Goal: Task Accomplishment & Management: Complete application form

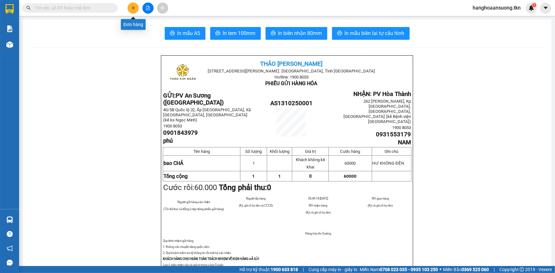
click at [134, 6] on icon "plus" at bounding box center [133, 8] width 4 height 4
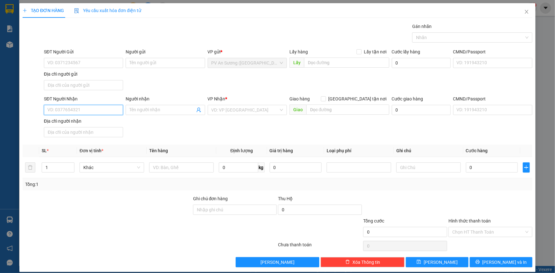
click at [101, 108] on input "SĐT Người Nhận" at bounding box center [83, 110] width 79 height 10
click at [73, 123] on div "0988873309 - LỢI" at bounding box center [82, 122] width 71 height 7
type input "0988873309"
type input "LỢI"
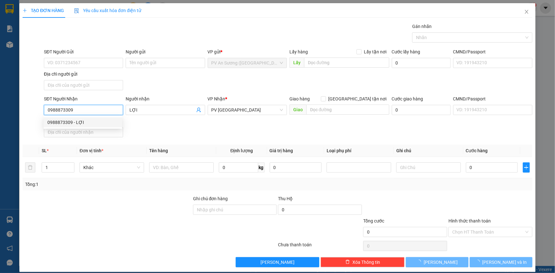
type input "120.000"
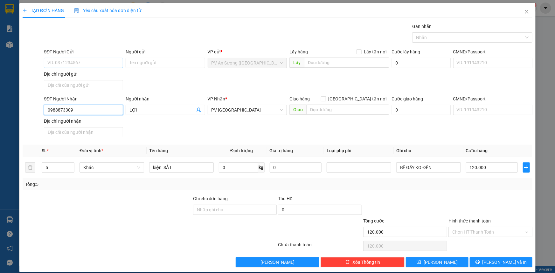
type input "0988873309"
click at [87, 62] on input "SĐT Người Gửi" at bounding box center [83, 63] width 79 height 10
click at [86, 73] on div "0964226255 - Toán" at bounding box center [82, 75] width 71 height 7
type input "0964226255"
type input "Toán"
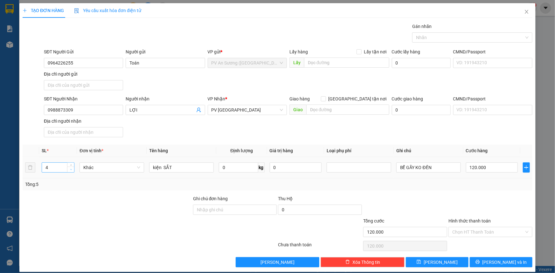
click at [70, 169] on icon "down" at bounding box center [71, 170] width 2 height 2
type input "2"
click at [70, 169] on icon "down" at bounding box center [71, 169] width 2 height 1
click at [171, 169] on input "kiện SẮT" at bounding box center [181, 168] width 65 height 10
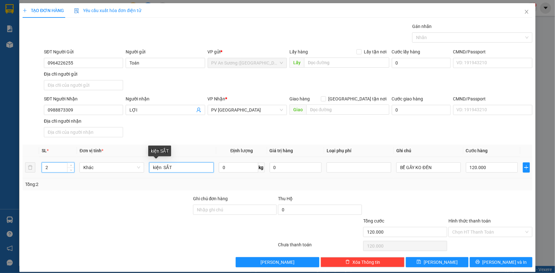
click at [171, 169] on input "kiện SẮT" at bounding box center [181, 168] width 65 height 10
type input "0"
click at [171, 169] on input "kiện SẮT" at bounding box center [181, 168] width 65 height 10
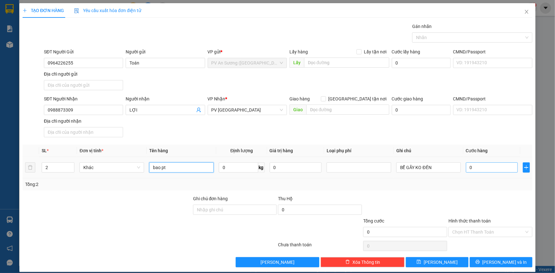
type input "bao pt"
click at [485, 166] on input "0" at bounding box center [492, 168] width 52 height 10
type input "6"
type input "006"
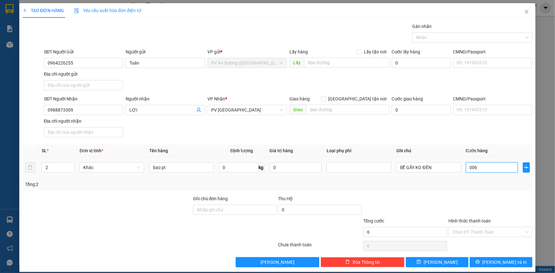
type input "60"
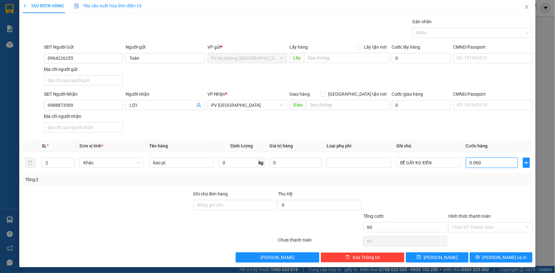
scroll to position [6, 0]
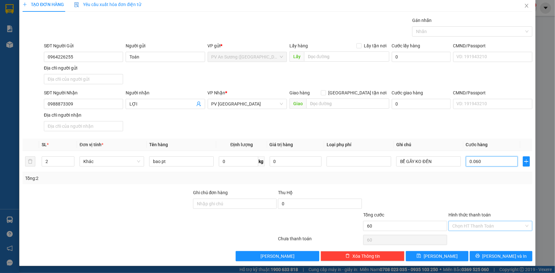
type input "0.060"
type input "60.000"
click at [478, 224] on input "Hình thức thanh toán" at bounding box center [488, 226] width 72 height 10
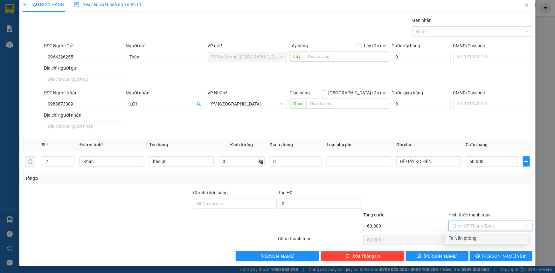
click at [476, 237] on div "Tại văn phòng" at bounding box center [487, 238] width 76 height 7
type input "0"
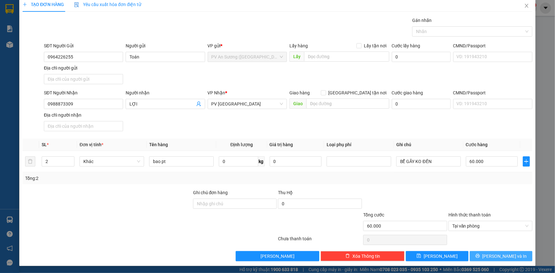
click at [480, 256] on icon "printer" at bounding box center [478, 256] width 4 height 4
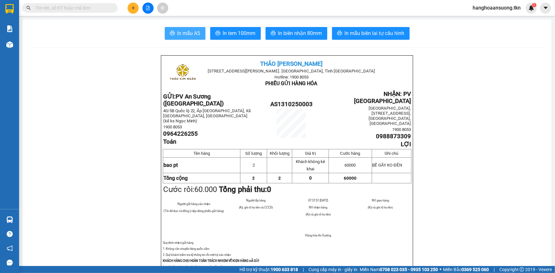
click at [182, 30] on span "In mẫu A5" at bounding box center [189, 33] width 23 height 8
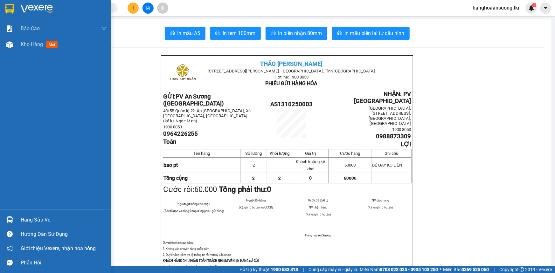
click at [8, 8] on img at bounding box center [9, 9] width 8 height 10
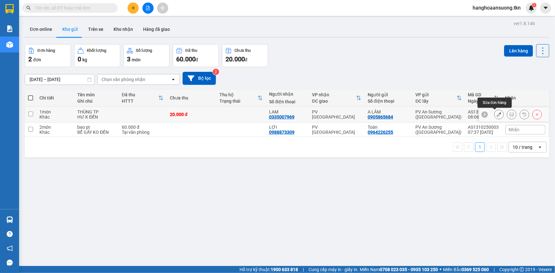
click at [497, 113] on icon at bounding box center [499, 114] width 4 height 4
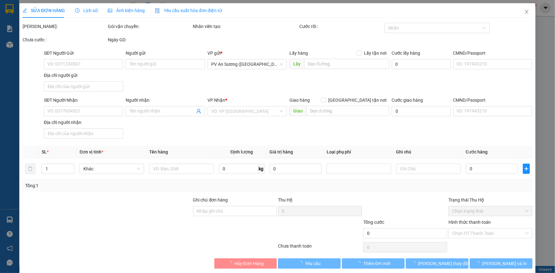
type input "0905865684"
type input "A LÂM"
type input "0335007969"
type input "LAM"
type input "20.000"
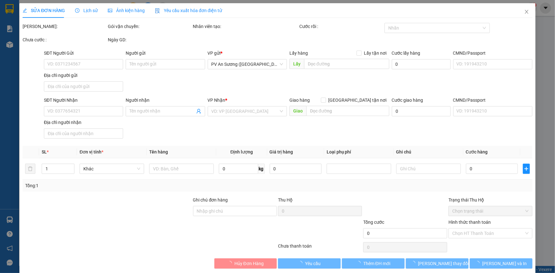
type input "20.000"
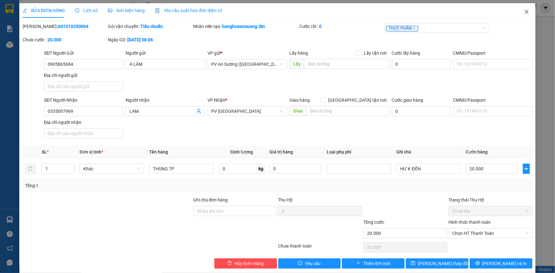
click at [524, 10] on icon "close" at bounding box center [526, 11] width 5 height 5
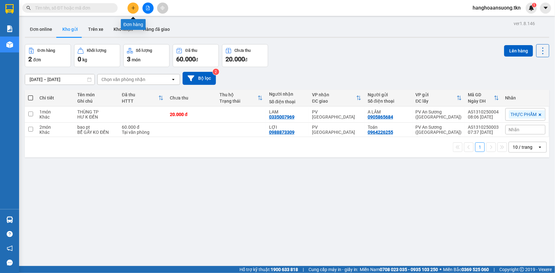
click at [131, 8] on icon "plus" at bounding box center [133, 8] width 4 height 4
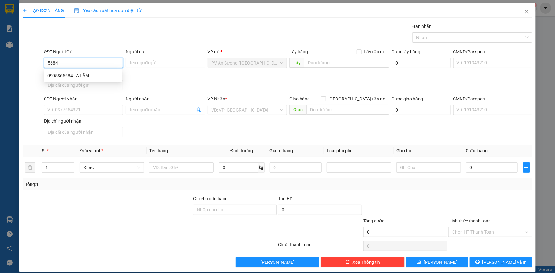
click at [82, 74] on div "0905865684 - A LÂM" at bounding box center [82, 75] width 71 height 7
type input "0905865684"
type input "A LÂM"
type input "0335007969"
type input "LAM"
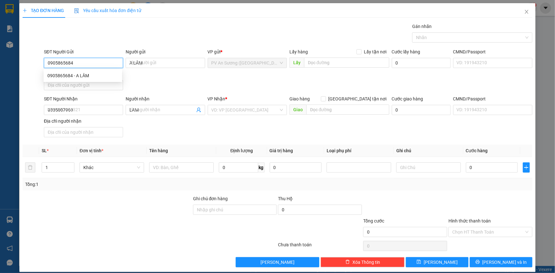
type input "20.000"
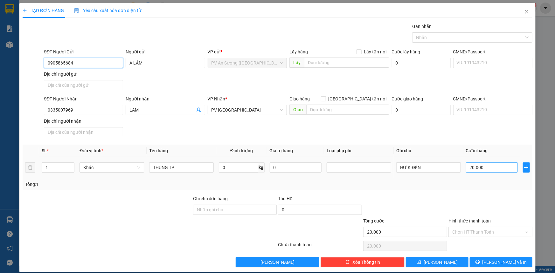
type input "0905865684"
click at [498, 169] on input "20.000" at bounding box center [492, 168] width 52 height 10
type input "4"
type input "00.004"
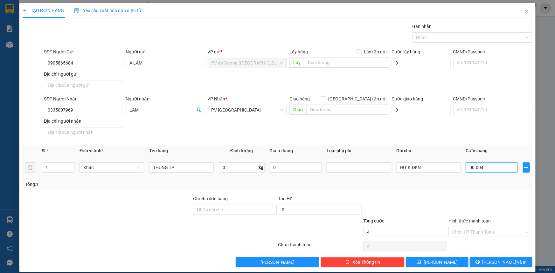
type input "40"
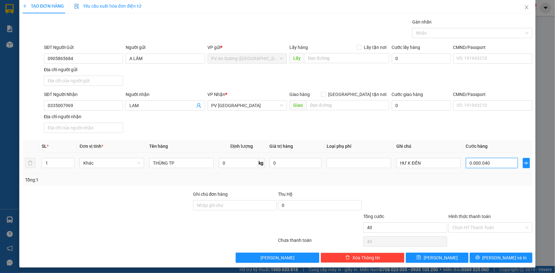
scroll to position [6, 0]
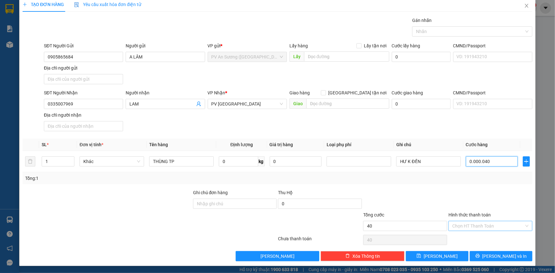
type input "0.000.040"
type input "40.000"
click at [480, 227] on input "Hình thức thanh toán" at bounding box center [488, 226] width 72 height 10
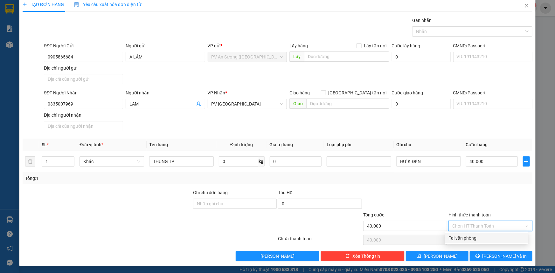
click at [475, 239] on div "Tại văn phòng" at bounding box center [487, 238] width 76 height 7
type input "0"
click at [491, 257] on button "[PERSON_NAME] và In" at bounding box center [501, 256] width 63 height 10
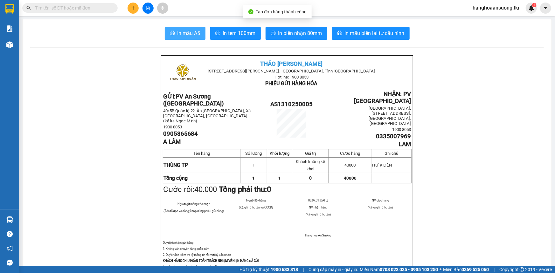
click at [186, 29] on button "In mẫu A5" at bounding box center [185, 33] width 41 height 13
click at [104, 6] on input "text" at bounding box center [72, 7] width 75 height 7
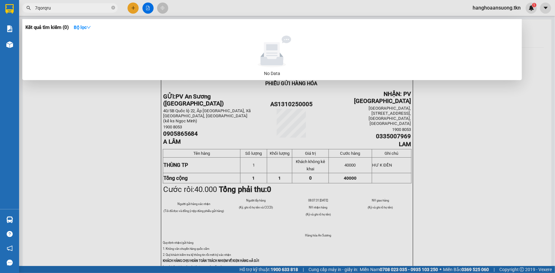
drag, startPoint x: 67, startPoint y: 10, endPoint x: 12, endPoint y: 11, distance: 54.7
click at [14, 11] on section "Kết quả tìm kiếm ( 0 ) Bộ lọc No Data 7qorqru hanghoaansuong.tkn 1 Báo cáo Mẫu …" at bounding box center [277, 136] width 555 height 273
type input "7qorqru"
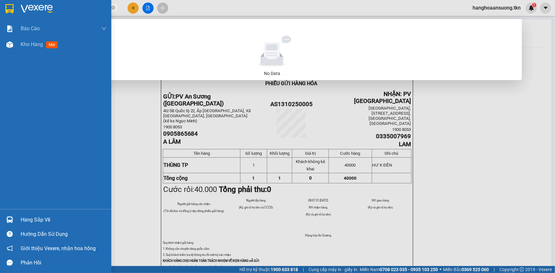
click at [12, 153] on div "Báo cáo Mẫu 1: Báo cáo dòng tiền theo nhân viên Mẫu 2: Thống kê đơn hàng theo n…" at bounding box center [55, 115] width 111 height 189
drag, startPoint x: 12, startPoint y: 153, endPoint x: 23, endPoint y: 220, distance: 67.0
click at [22, 218] on div "Hàng sắp về" at bounding box center [64, 220] width 86 height 10
